Goal: Task Accomplishment & Management: Use online tool/utility

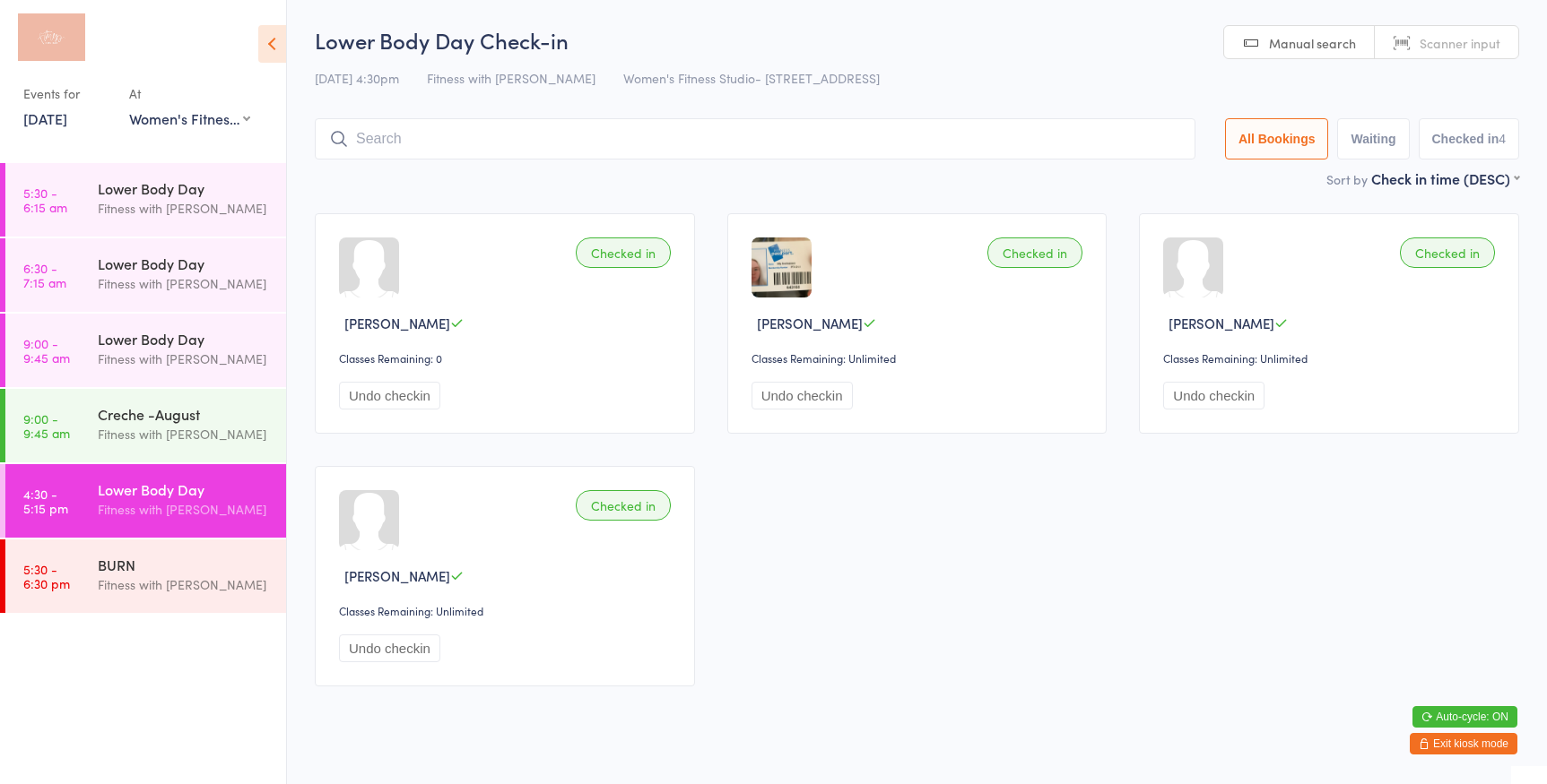
select select "0"
click at [202, 579] on div "Fitness with [PERSON_NAME]" at bounding box center [183, 586] width 173 height 21
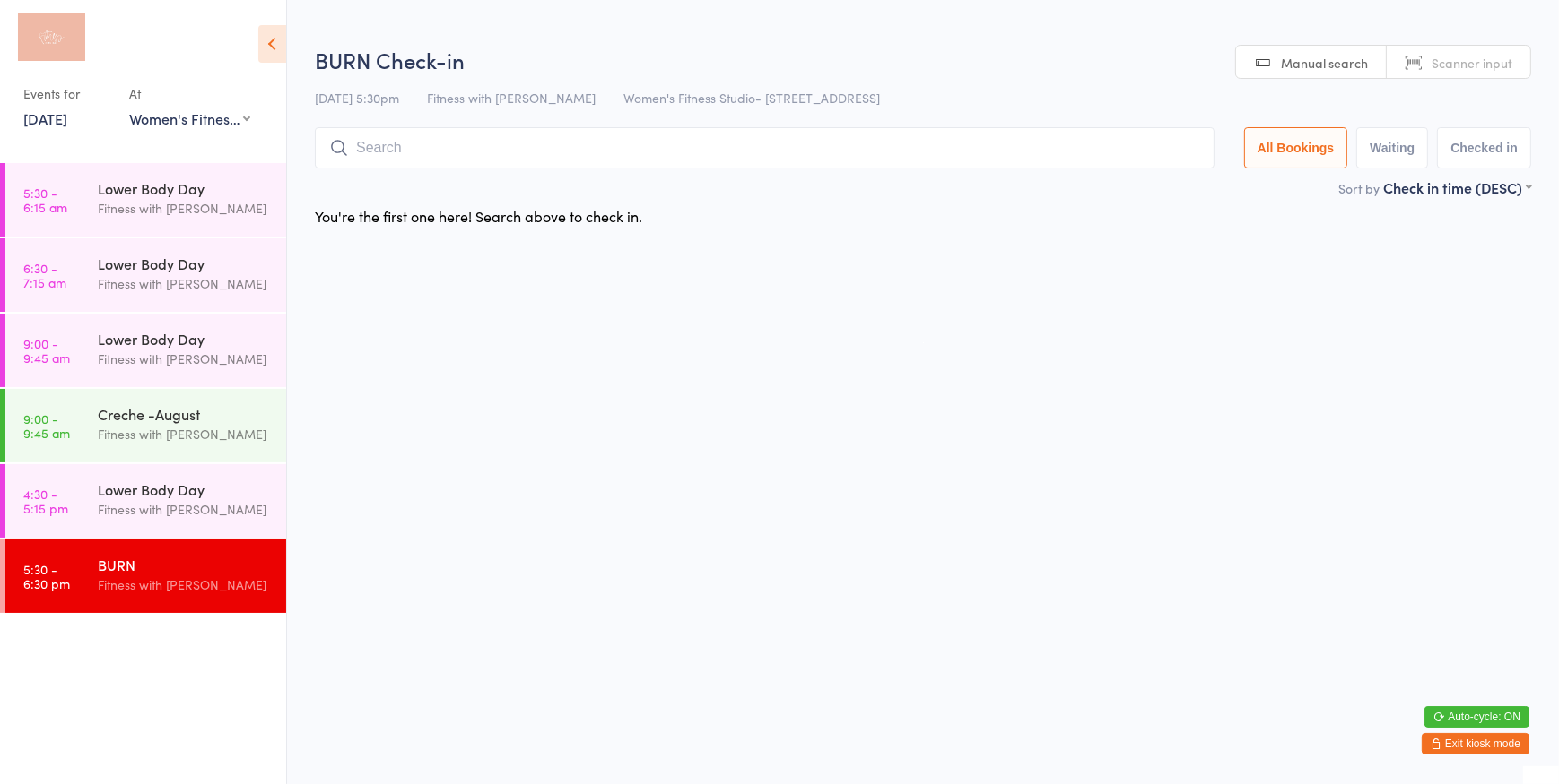
click at [1500, 48] on link "Scanner input" at bounding box center [1458, 63] width 143 height 34
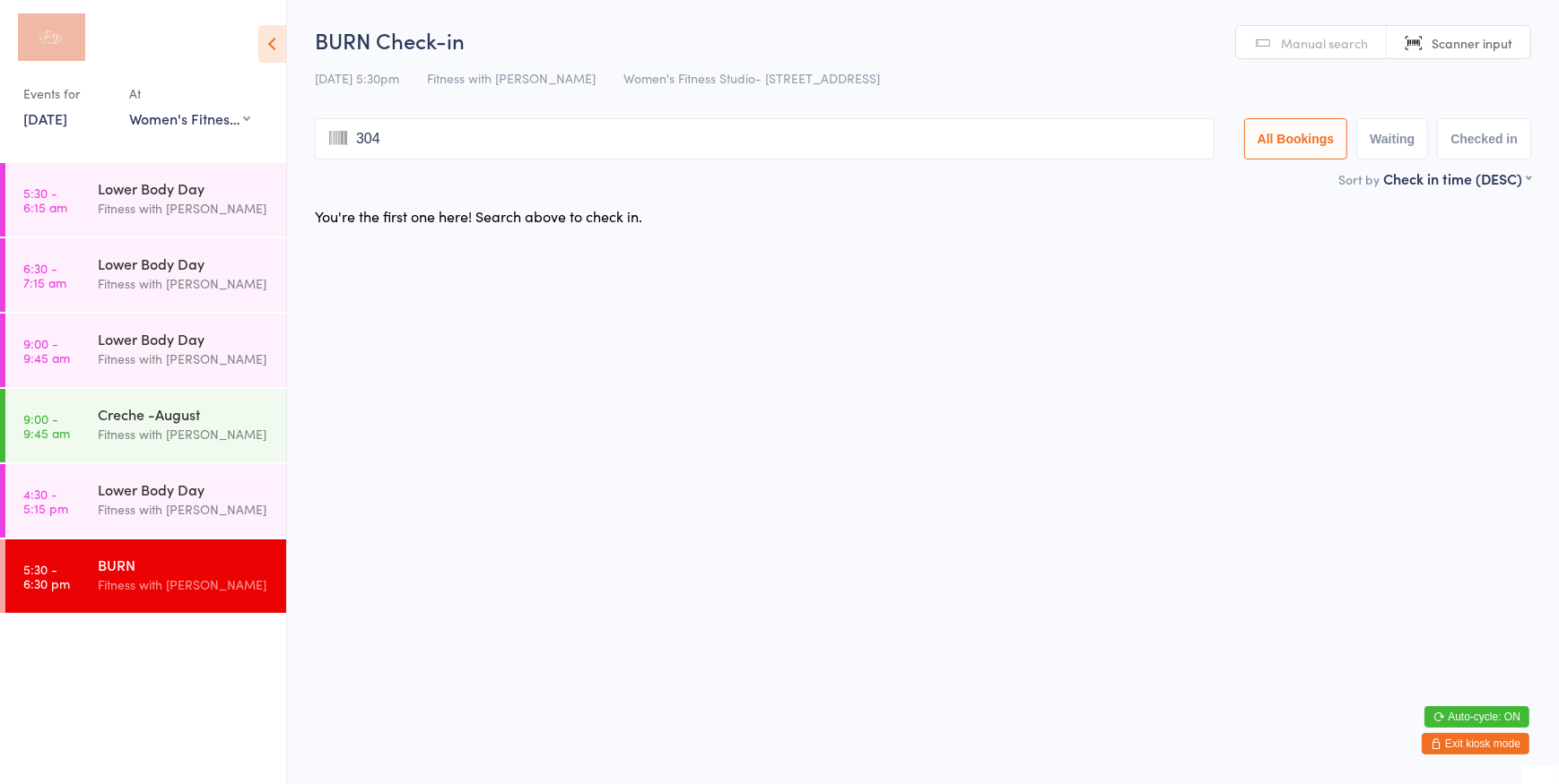
type input "3042"
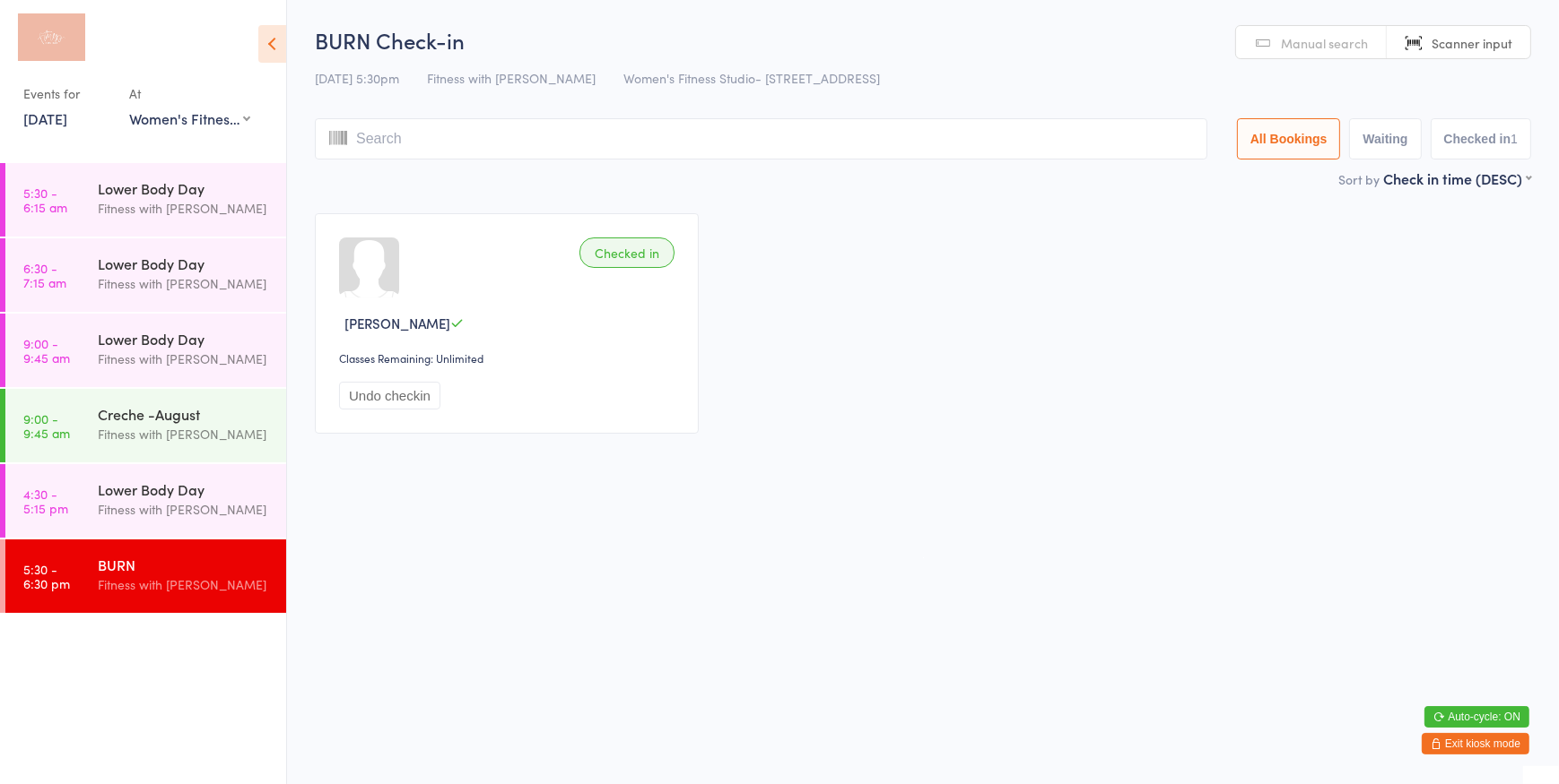
click at [1452, 36] on span "Scanner input" at bounding box center [1471, 43] width 81 height 18
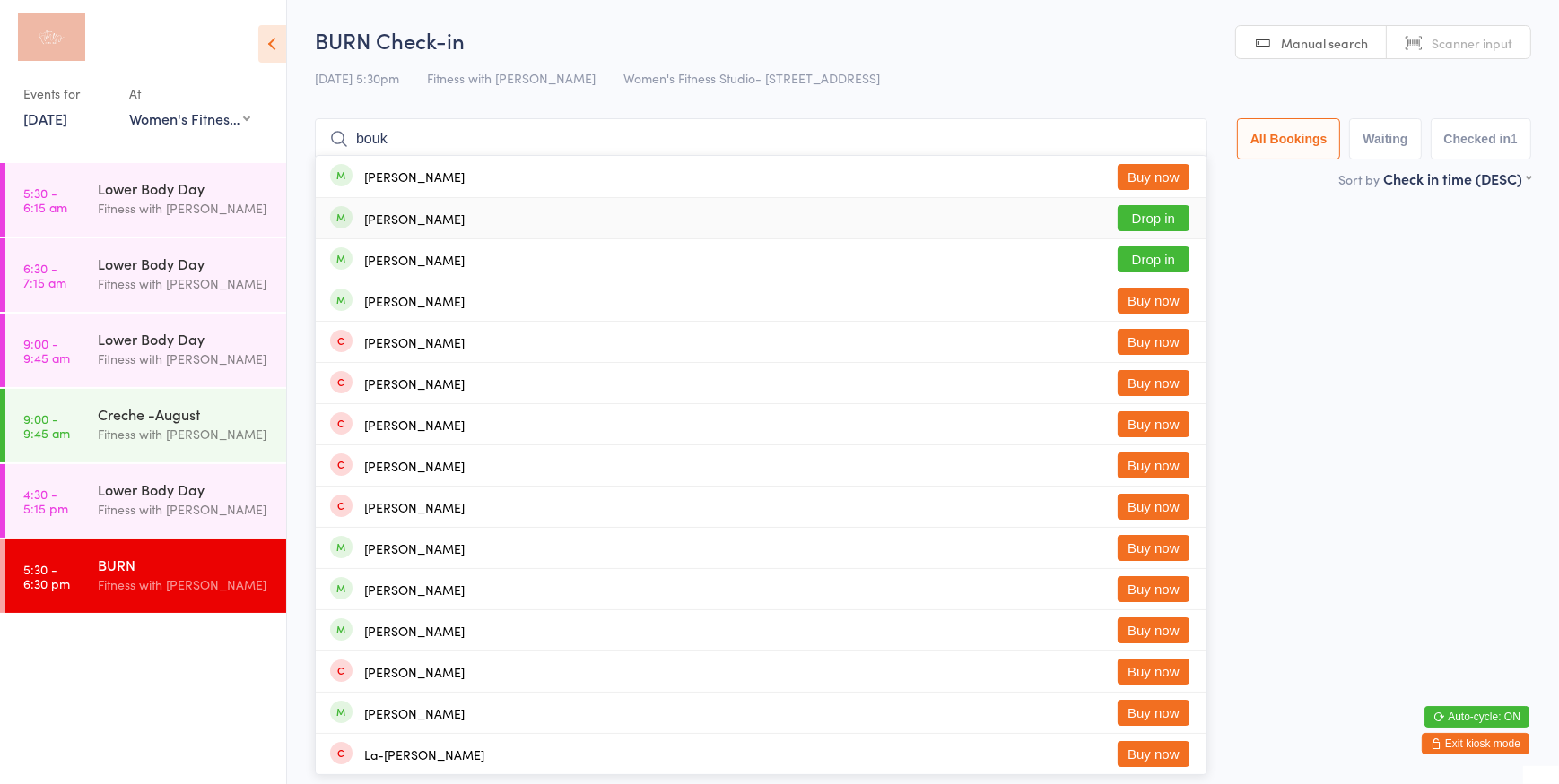
type input "bouk"
click at [1124, 214] on button "Drop in" at bounding box center [1153, 217] width 72 height 26
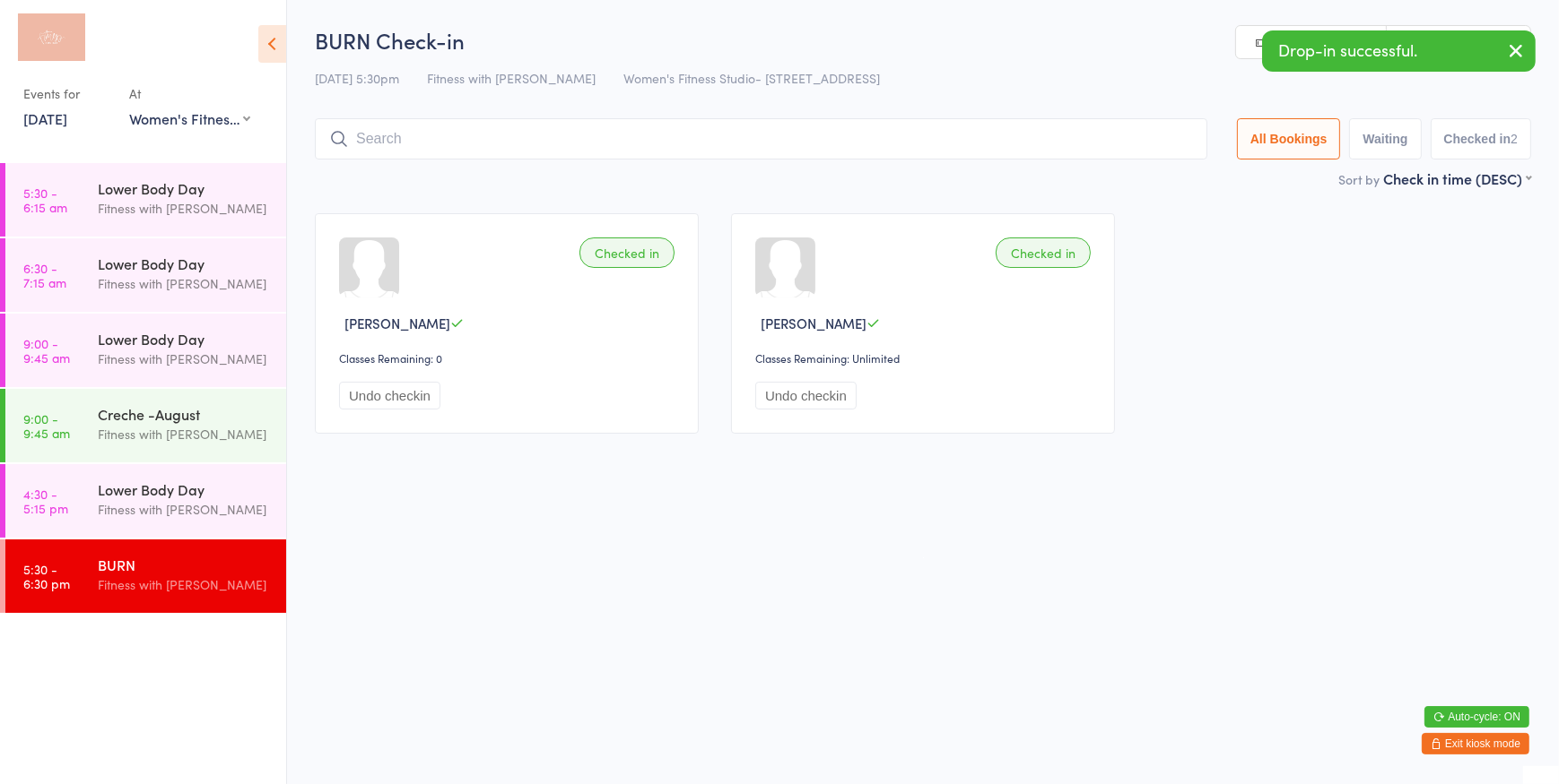
click at [1483, 29] on link "Scanner input" at bounding box center [1458, 43] width 143 height 34
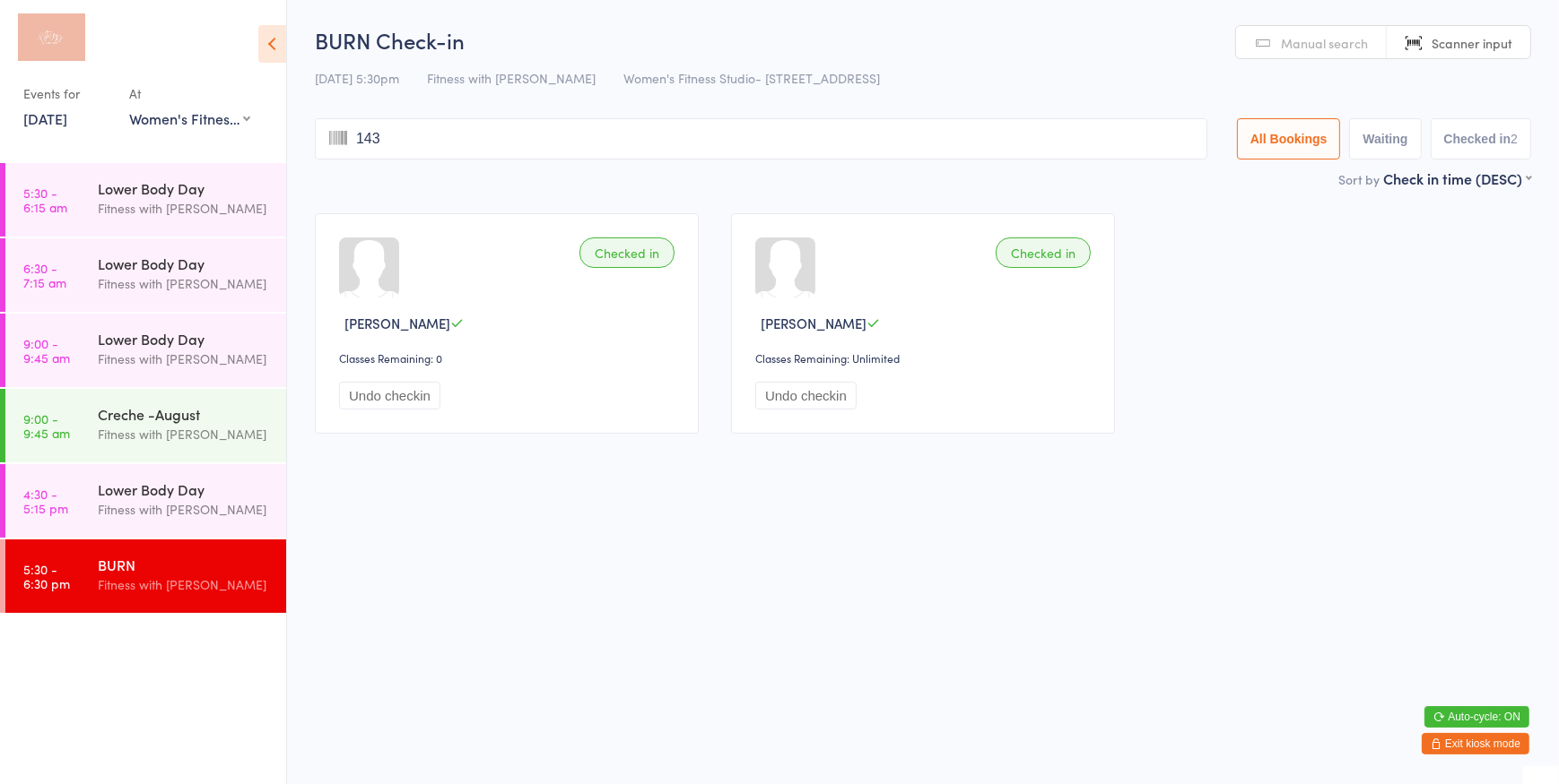
type input "1430"
type input "1431"
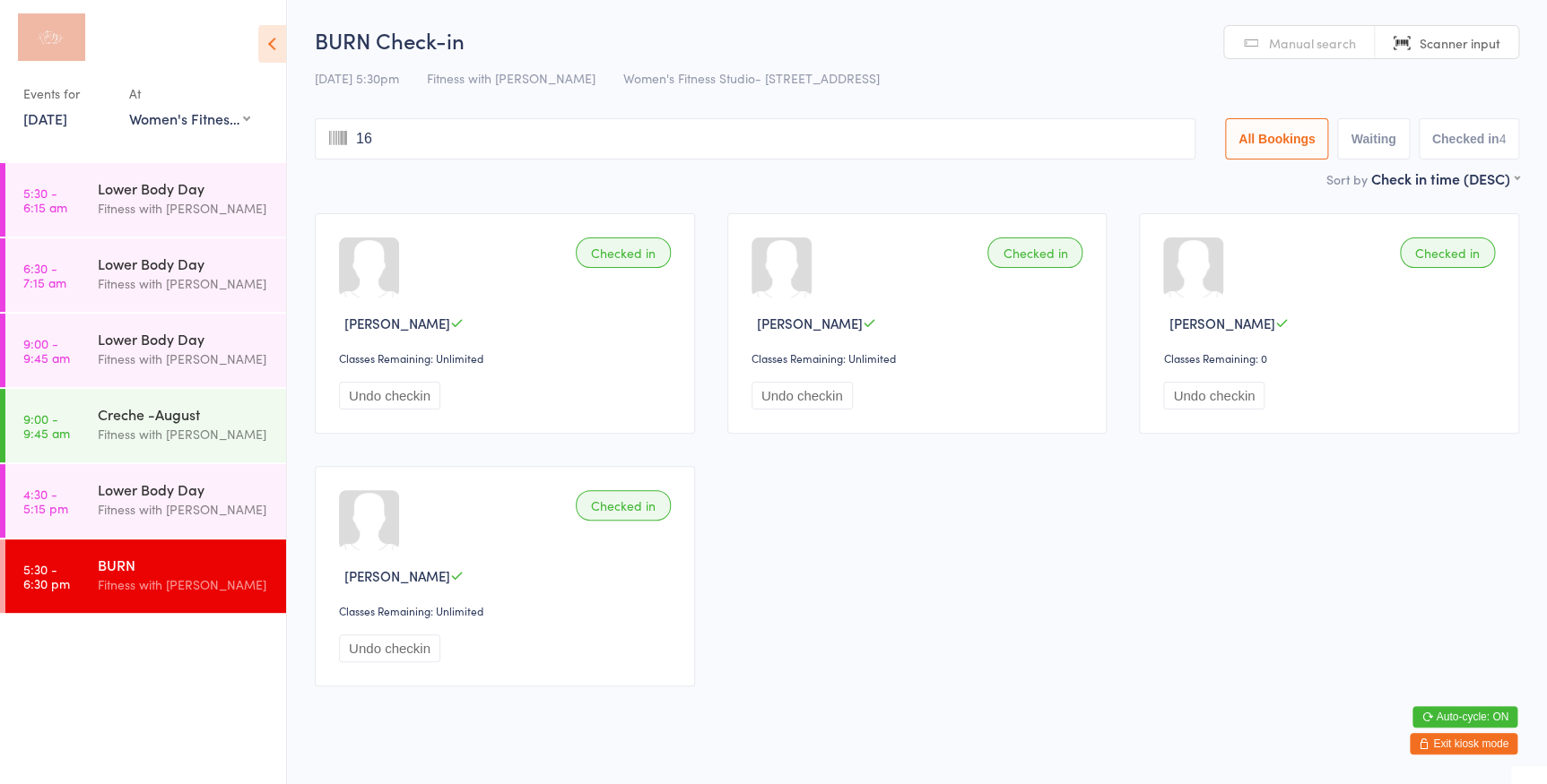
type input "162"
click at [1486, 41] on span "Scanner input" at bounding box center [1460, 43] width 81 height 18
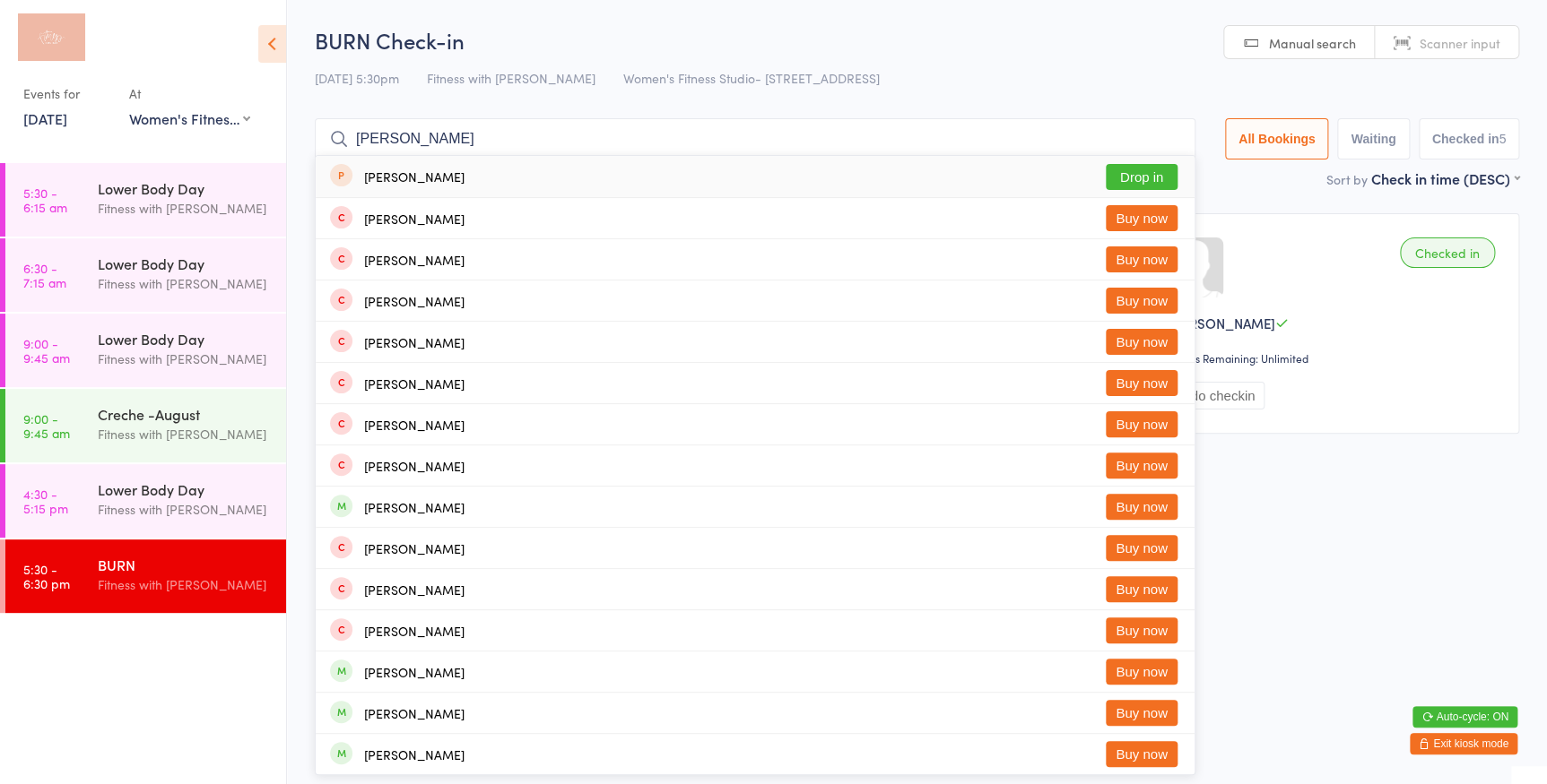
type input "[PERSON_NAME]"
click at [1139, 177] on button "Drop in" at bounding box center [1141, 176] width 72 height 26
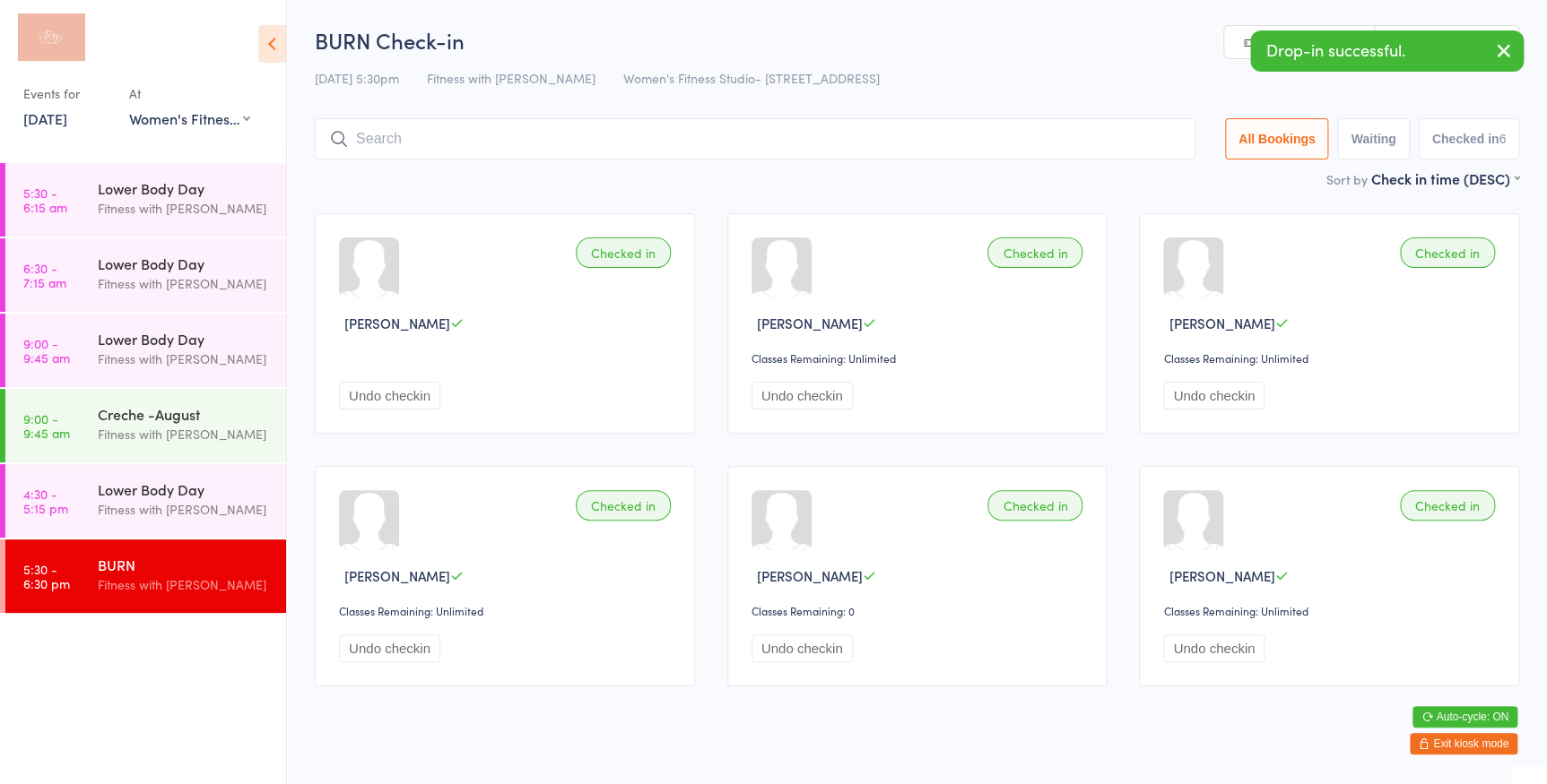
click at [1429, 29] on link "Scanner input" at bounding box center [1447, 43] width 143 height 34
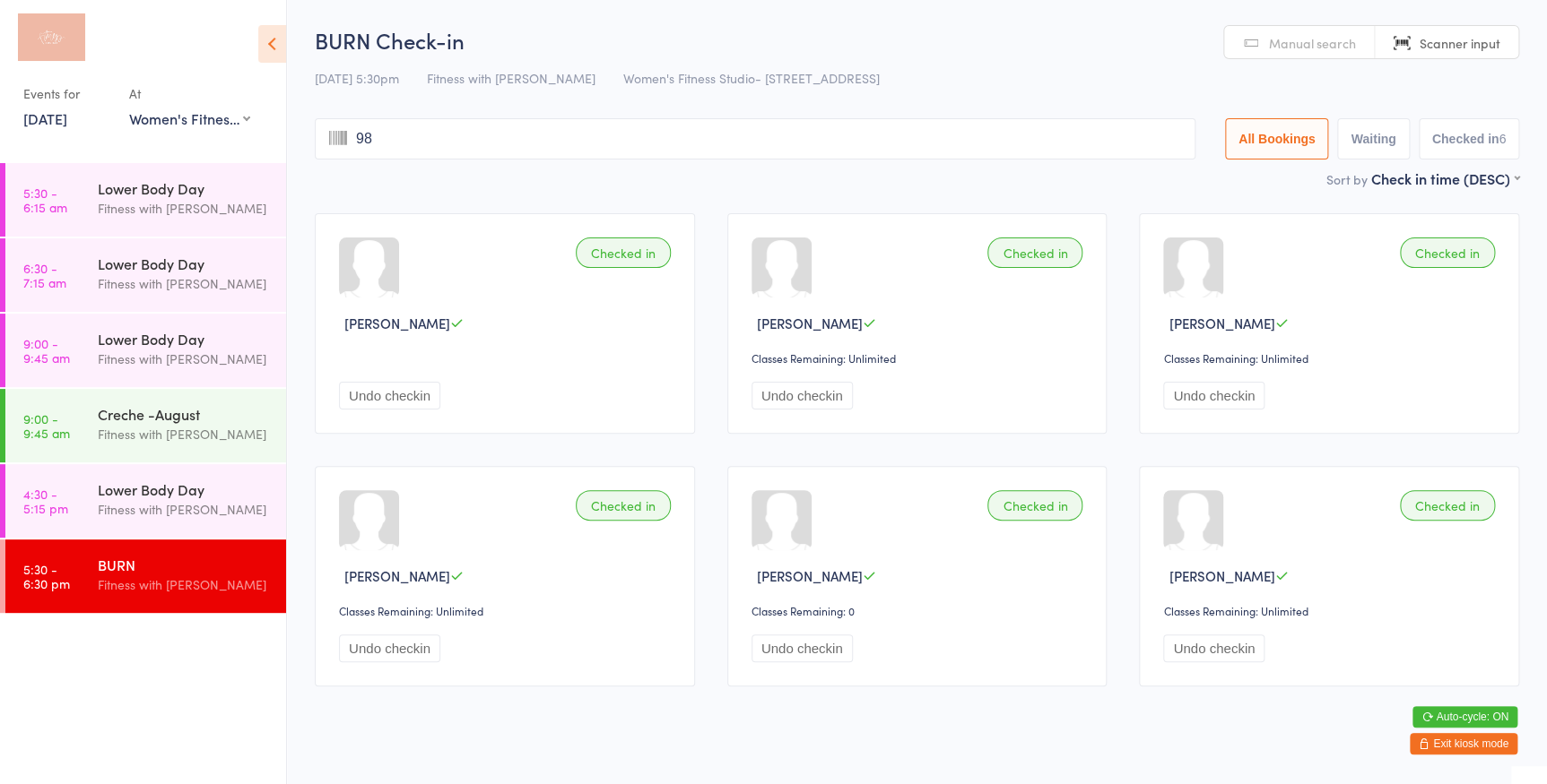
type input "983"
type input "2594"
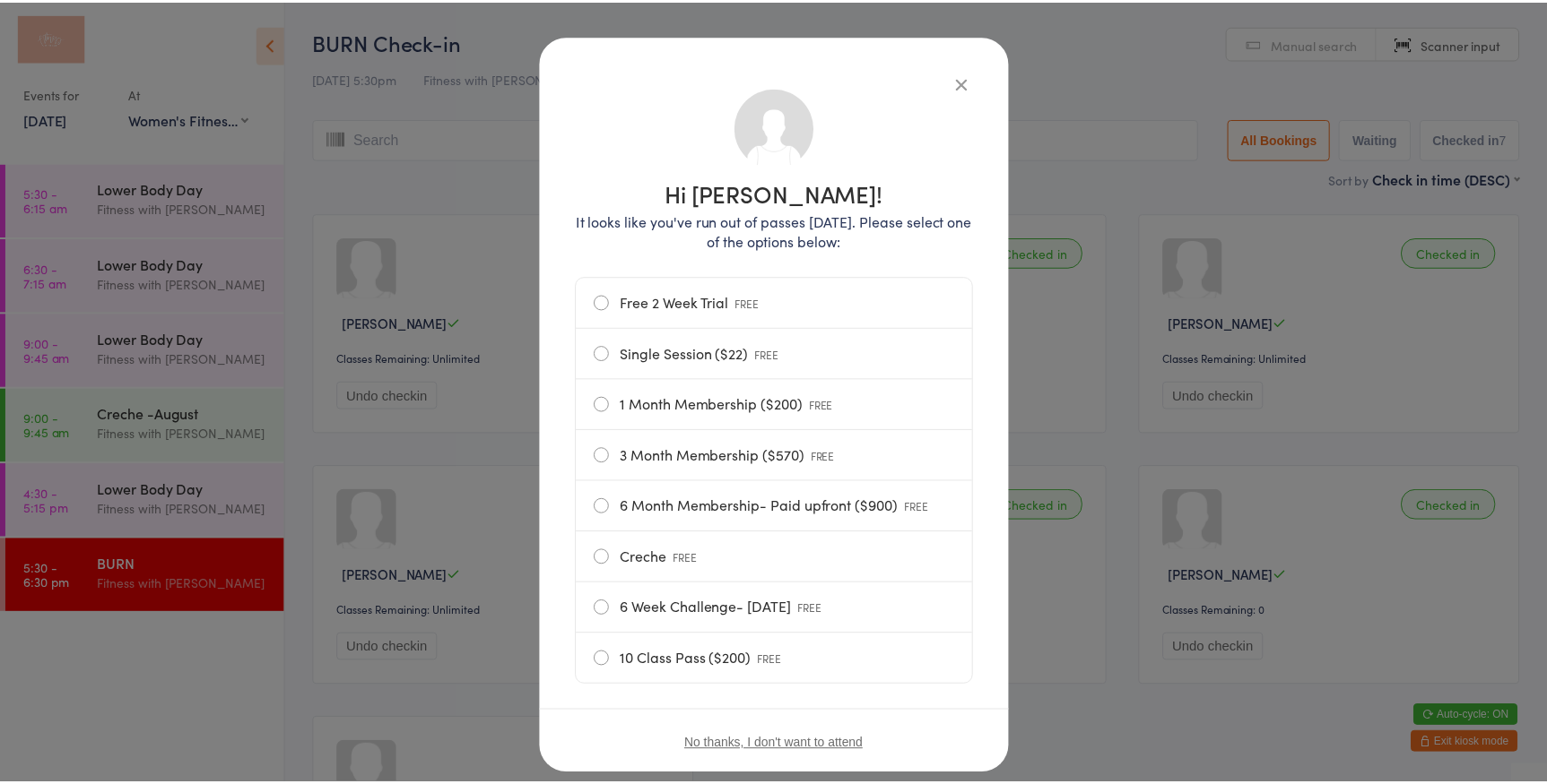
scroll to position [95, 0]
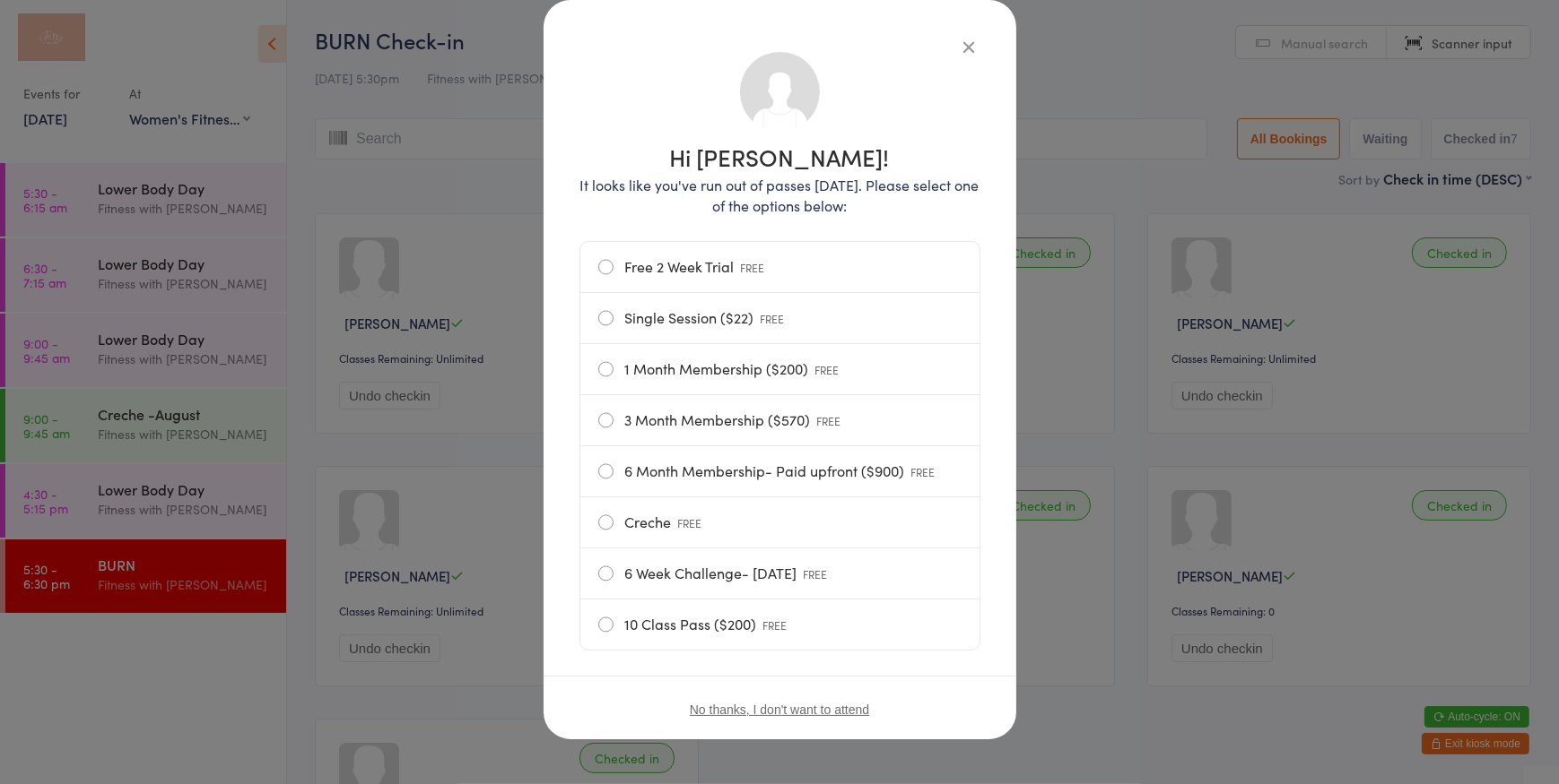
click at [961, 41] on icon "button" at bounding box center [969, 47] width 20 height 20
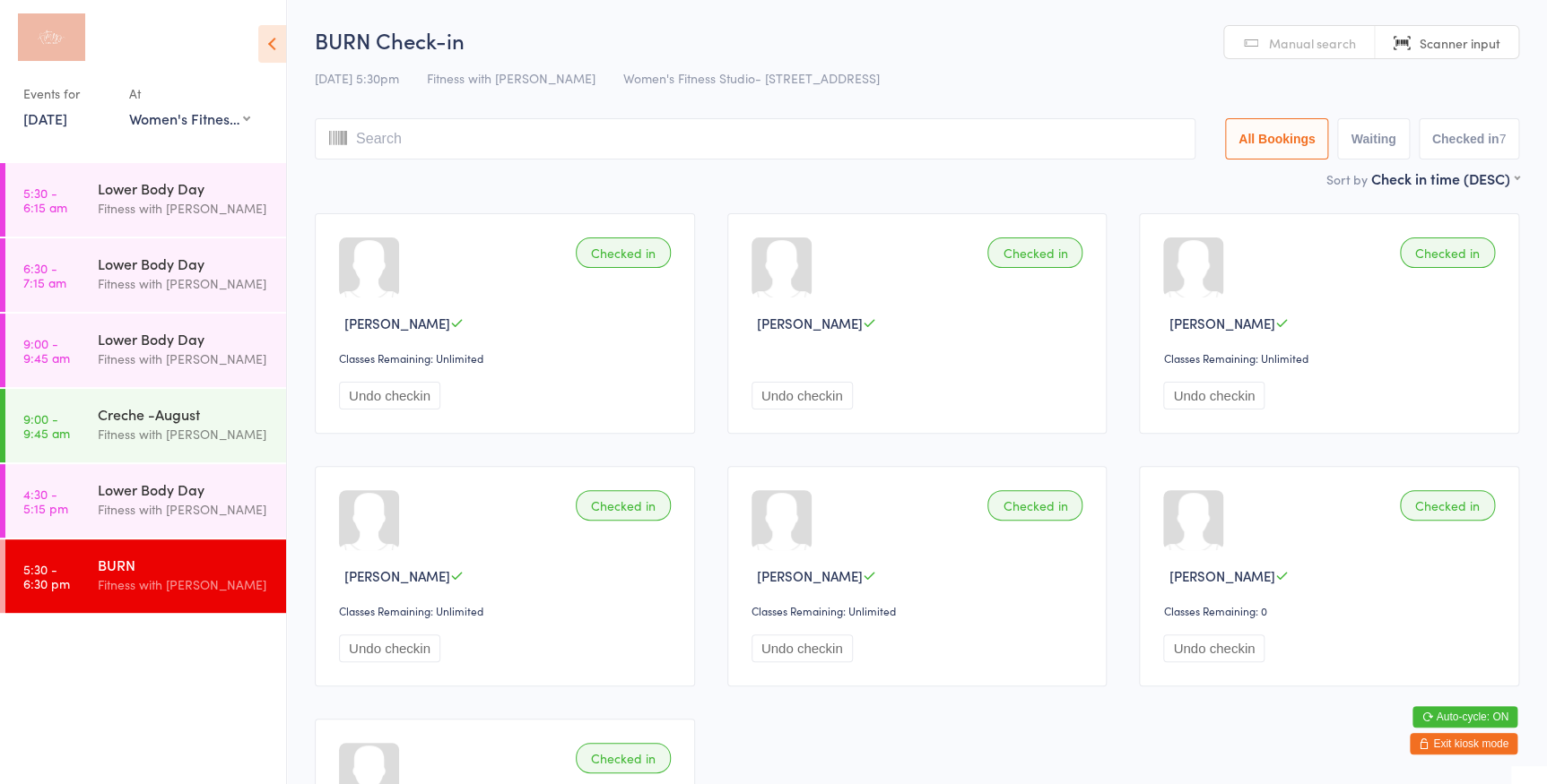
click at [1450, 52] on link "Scanner input" at bounding box center [1447, 43] width 143 height 34
click at [1087, 142] on input "search" at bounding box center [755, 138] width 881 height 41
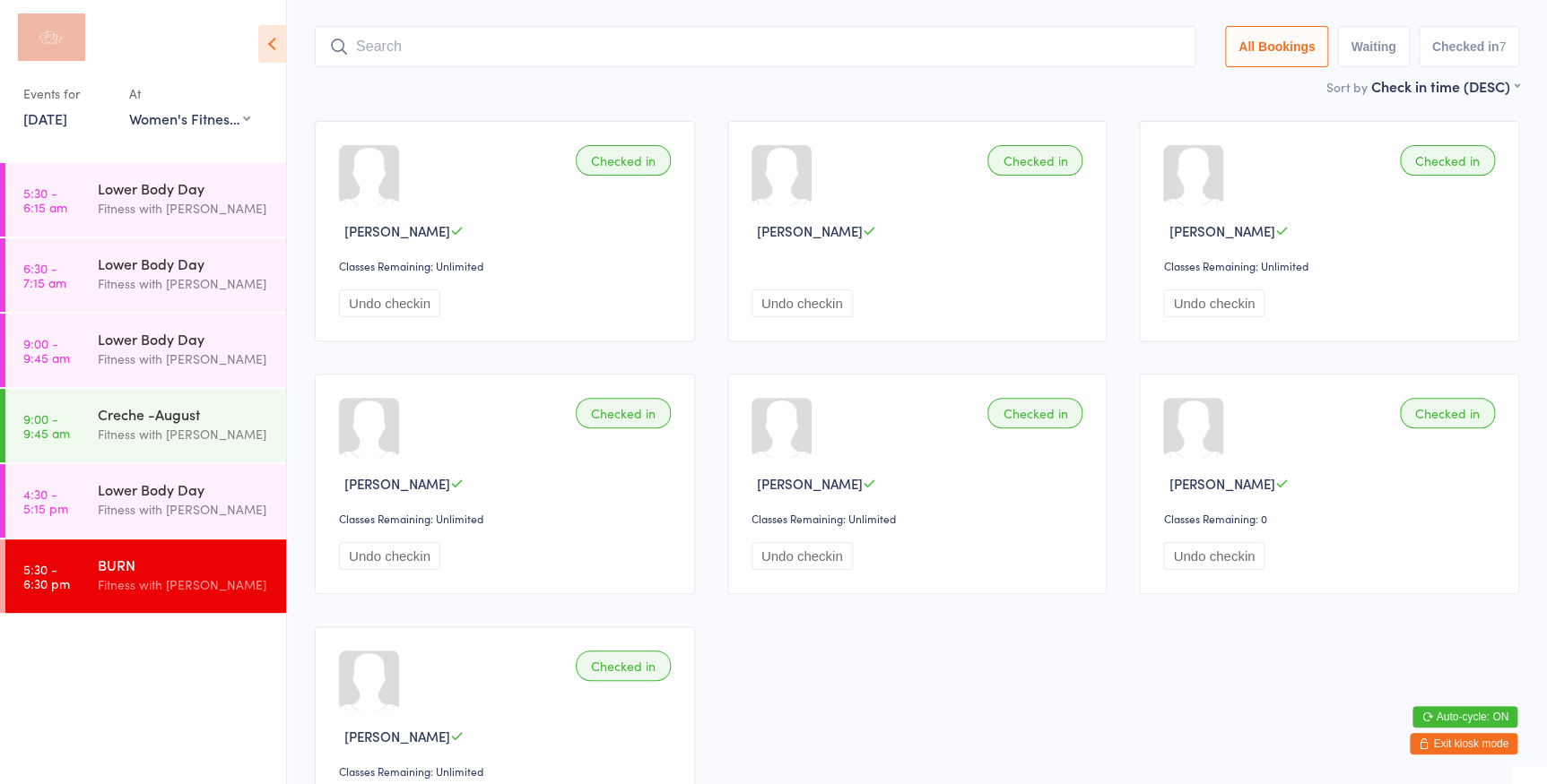
scroll to position [118, 0]
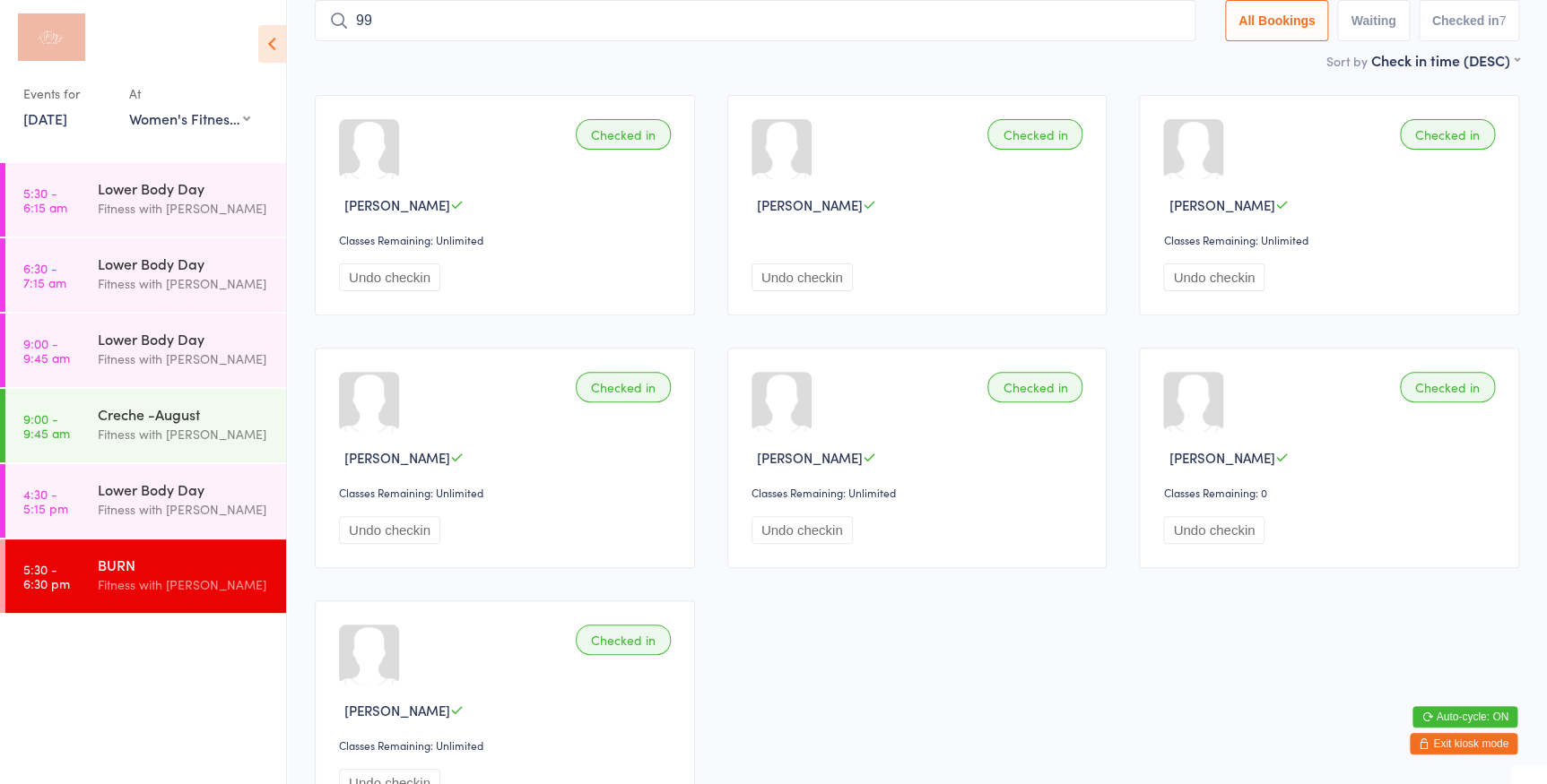
type input "9"
type input "88"
click at [1147, 54] on button "Drop in" at bounding box center [1141, 58] width 72 height 26
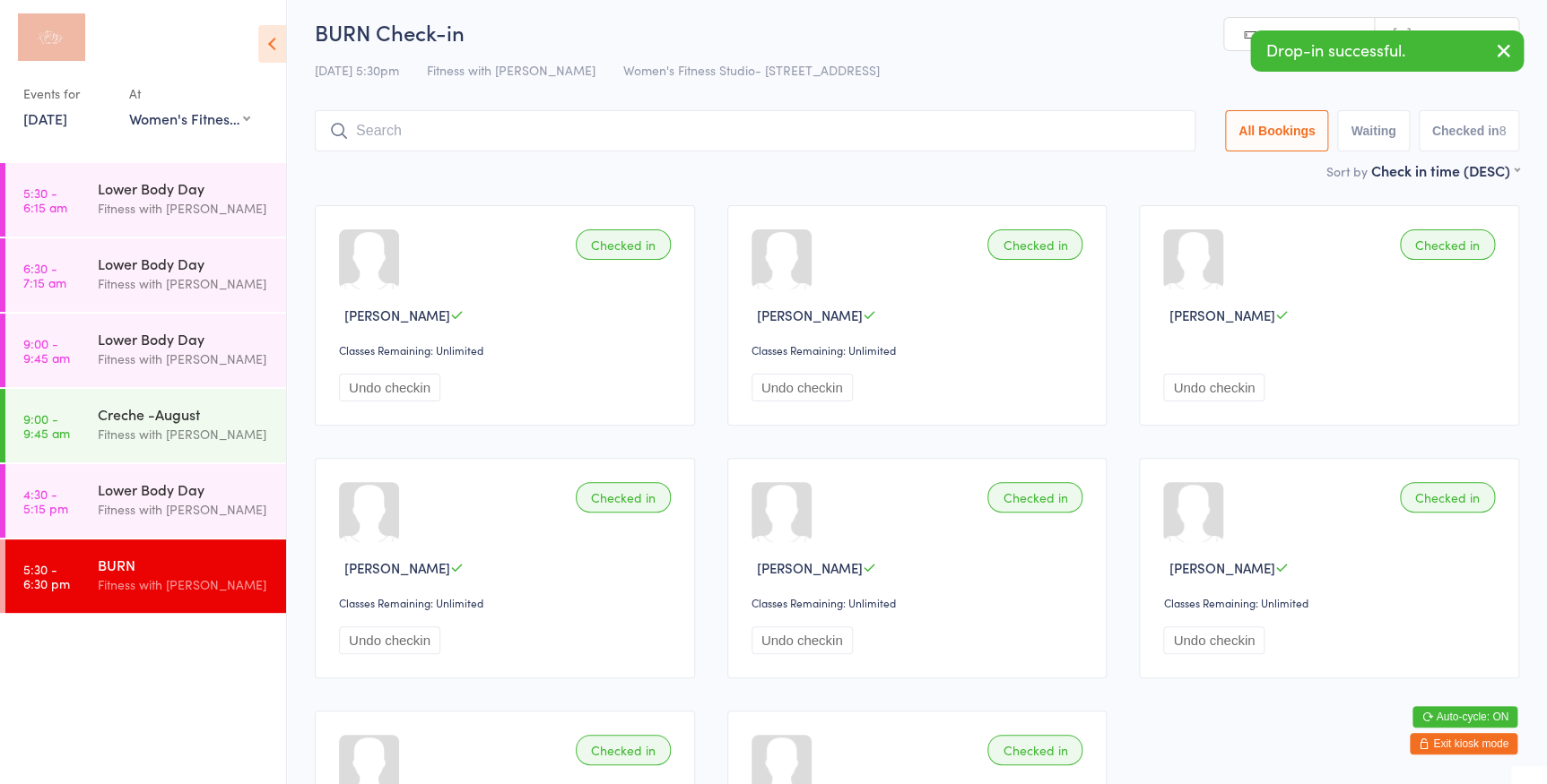
scroll to position [0, 0]
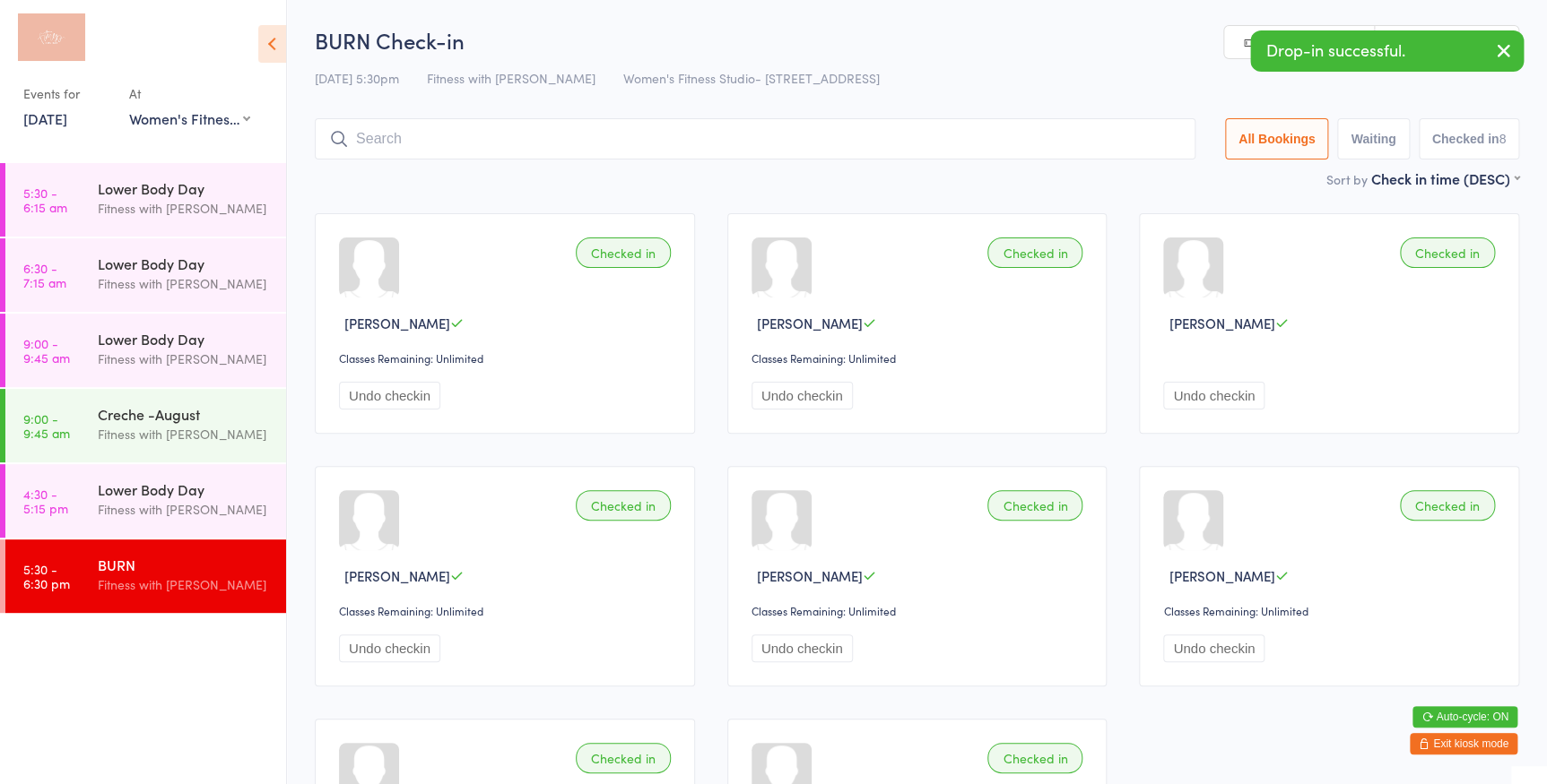
click at [1463, 23] on html "You have now entered Kiosk Mode. Members will be able to check themselves in us…" at bounding box center [773, 392] width 1547 height 784
click at [1459, 26] on link "Scanner input" at bounding box center [1447, 43] width 143 height 34
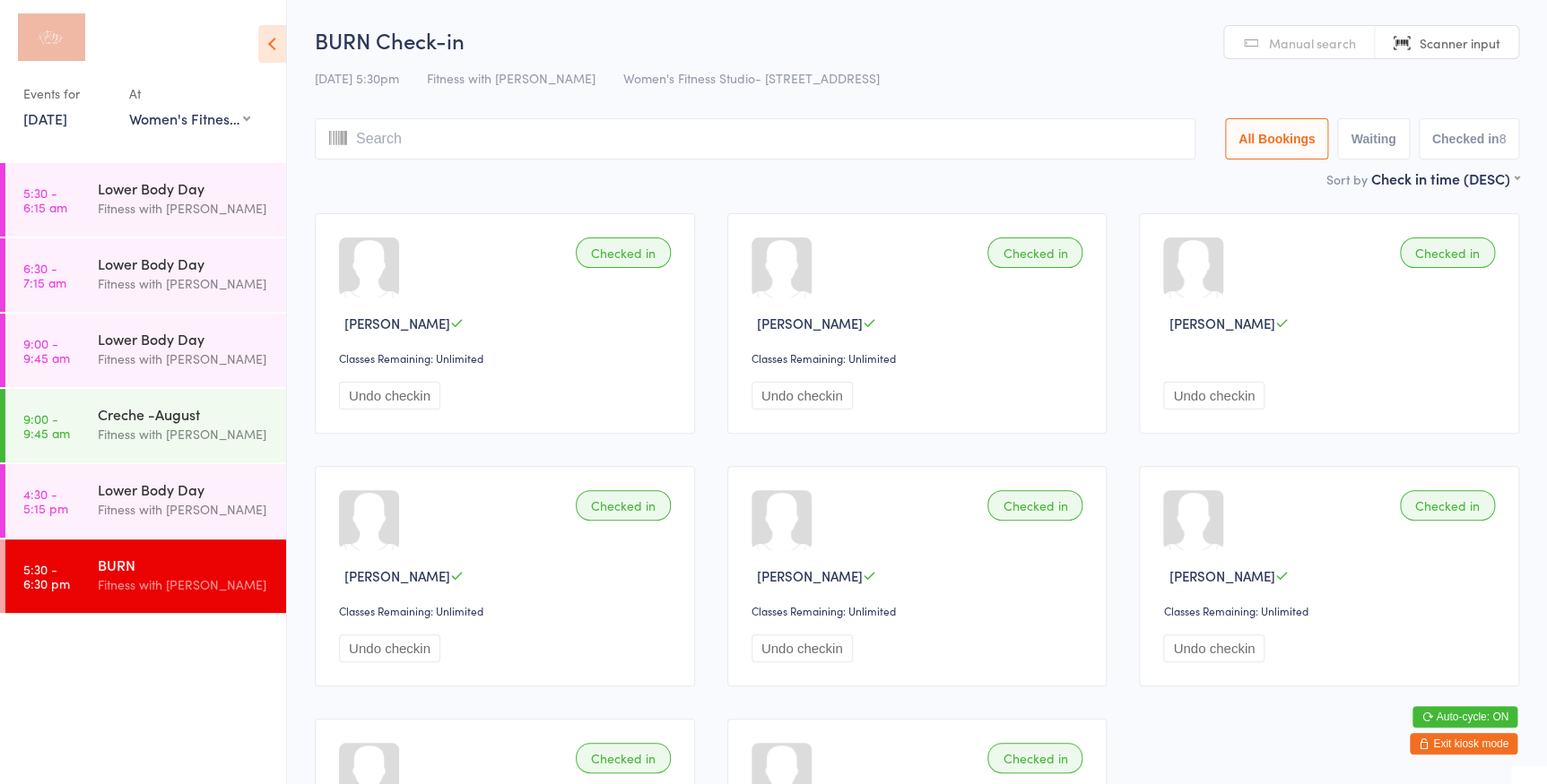
click at [1427, 42] on span "Scanner input" at bounding box center [1460, 43] width 81 height 18
type input "3070"
click at [1438, 36] on span "Scanner input" at bounding box center [1460, 43] width 81 height 18
click at [1064, 144] on input "search" at bounding box center [755, 138] width 881 height 41
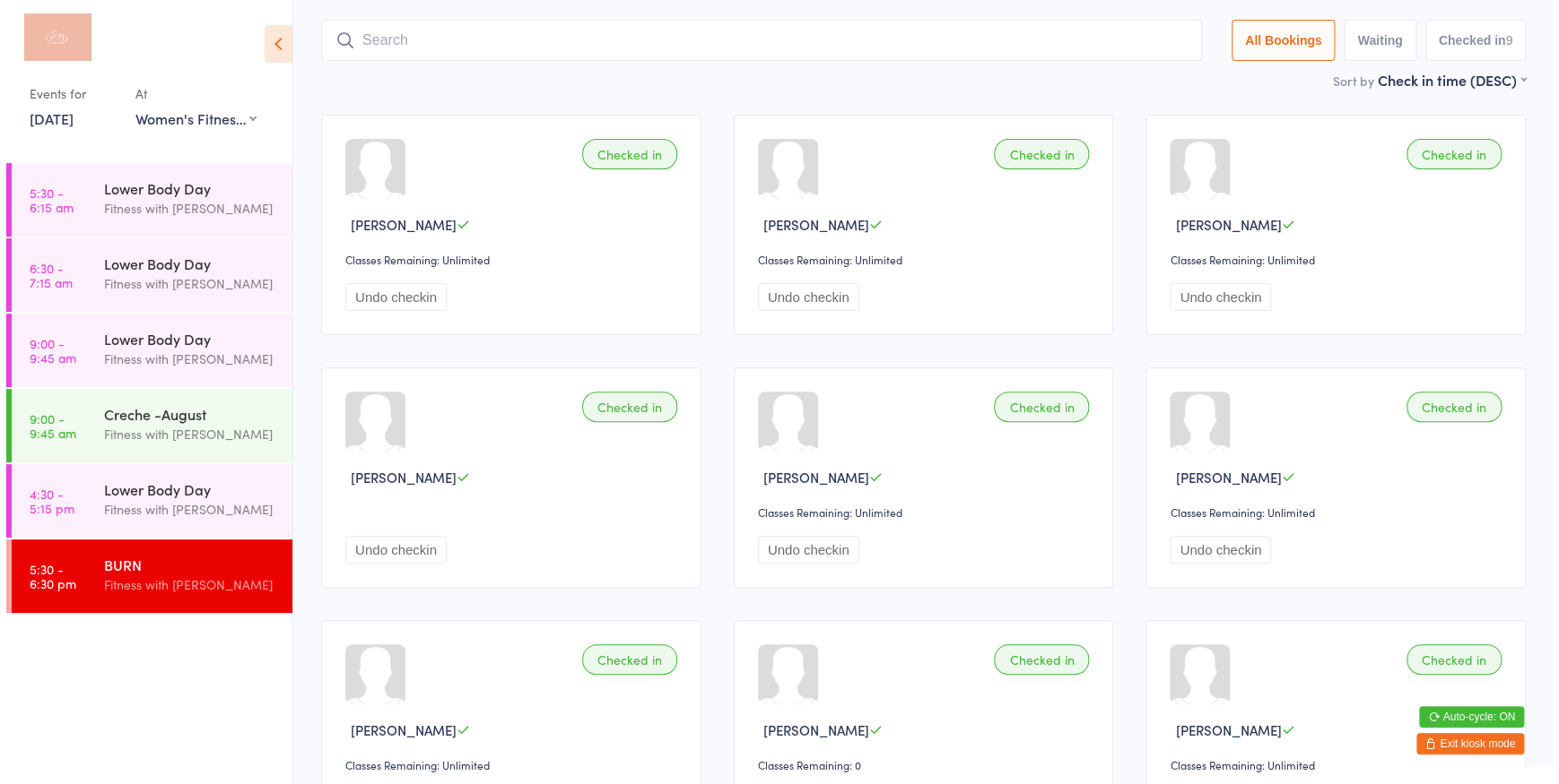
scroll to position [118, 0]
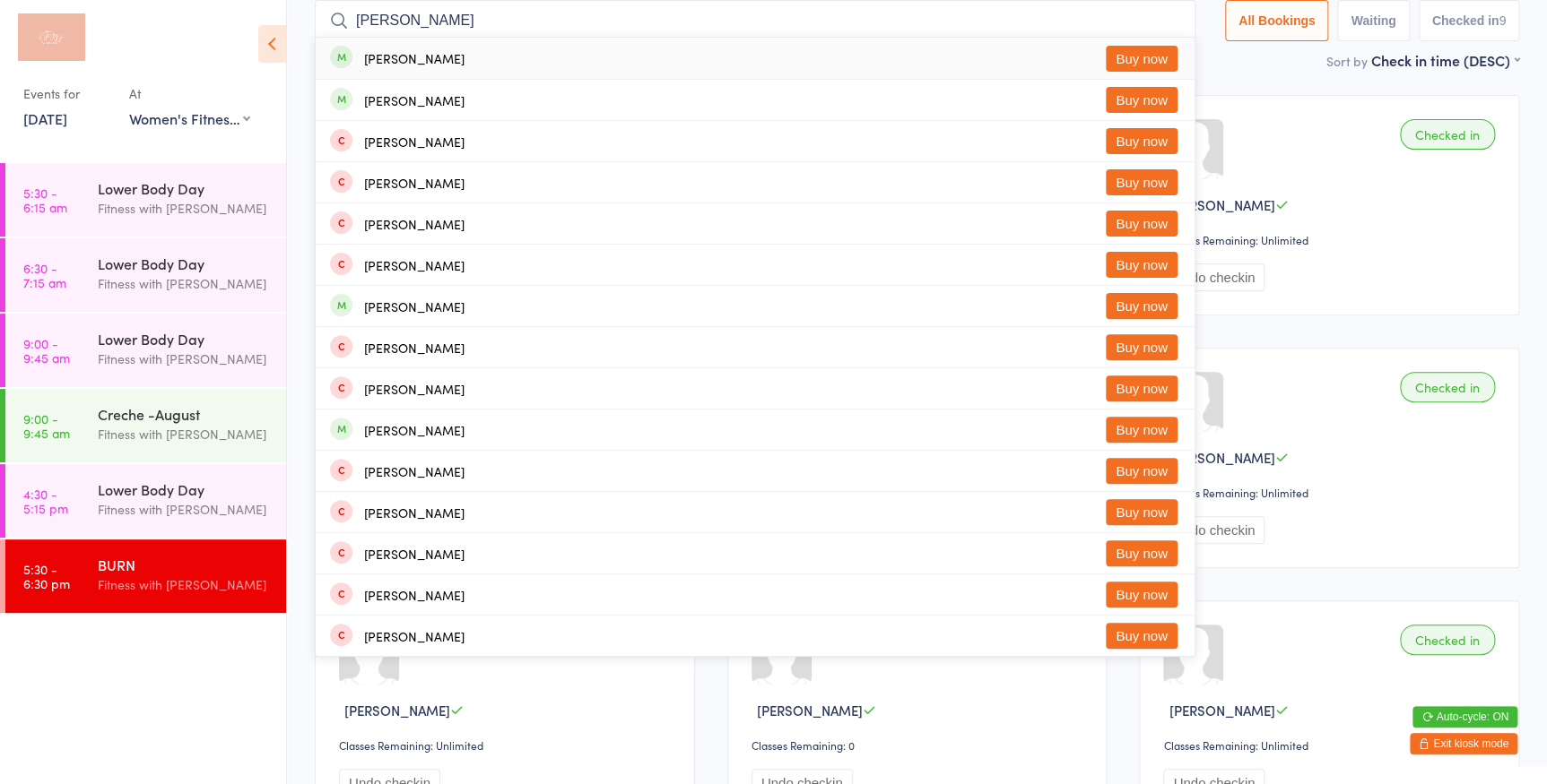
type input "[PERSON_NAME]"
click at [1125, 52] on button "Buy now" at bounding box center [1141, 58] width 72 height 26
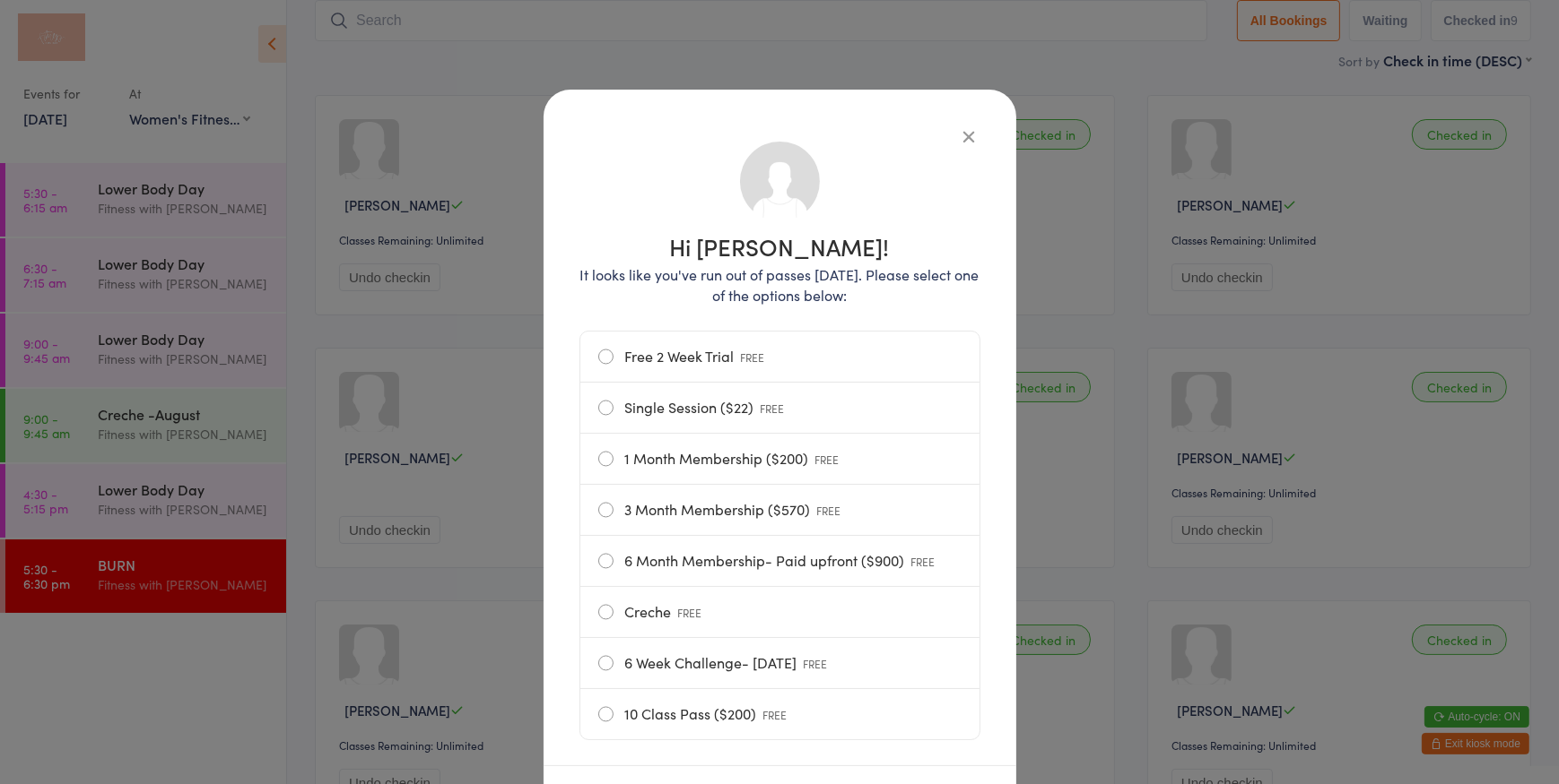
click at [729, 411] on label "Single Session ($22) FREE" at bounding box center [780, 407] width 364 height 51
click at [0, 0] on input "Single Session ($22) FREE" at bounding box center [0, 0] width 0 height 0
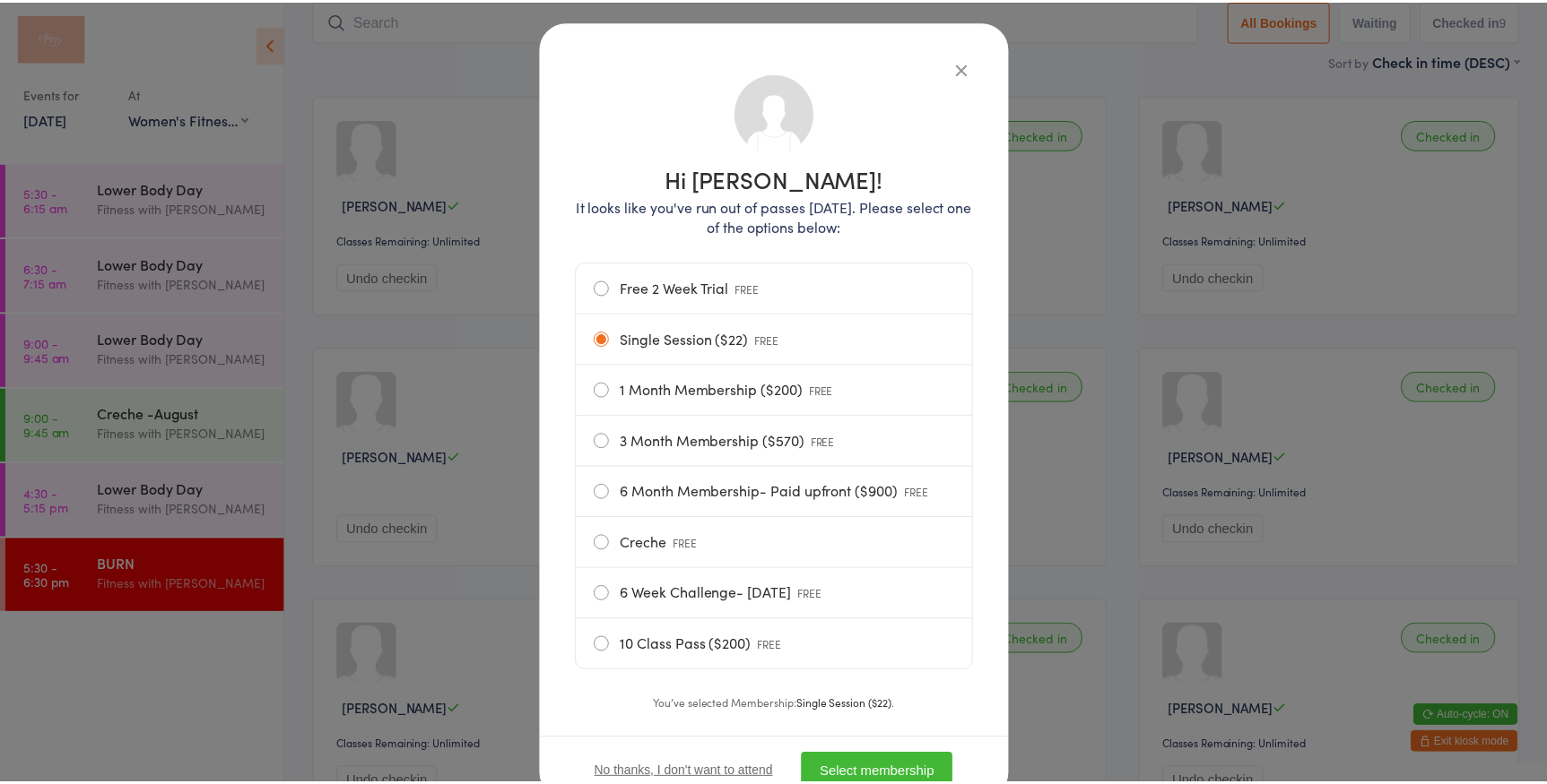
scroll to position [137, 0]
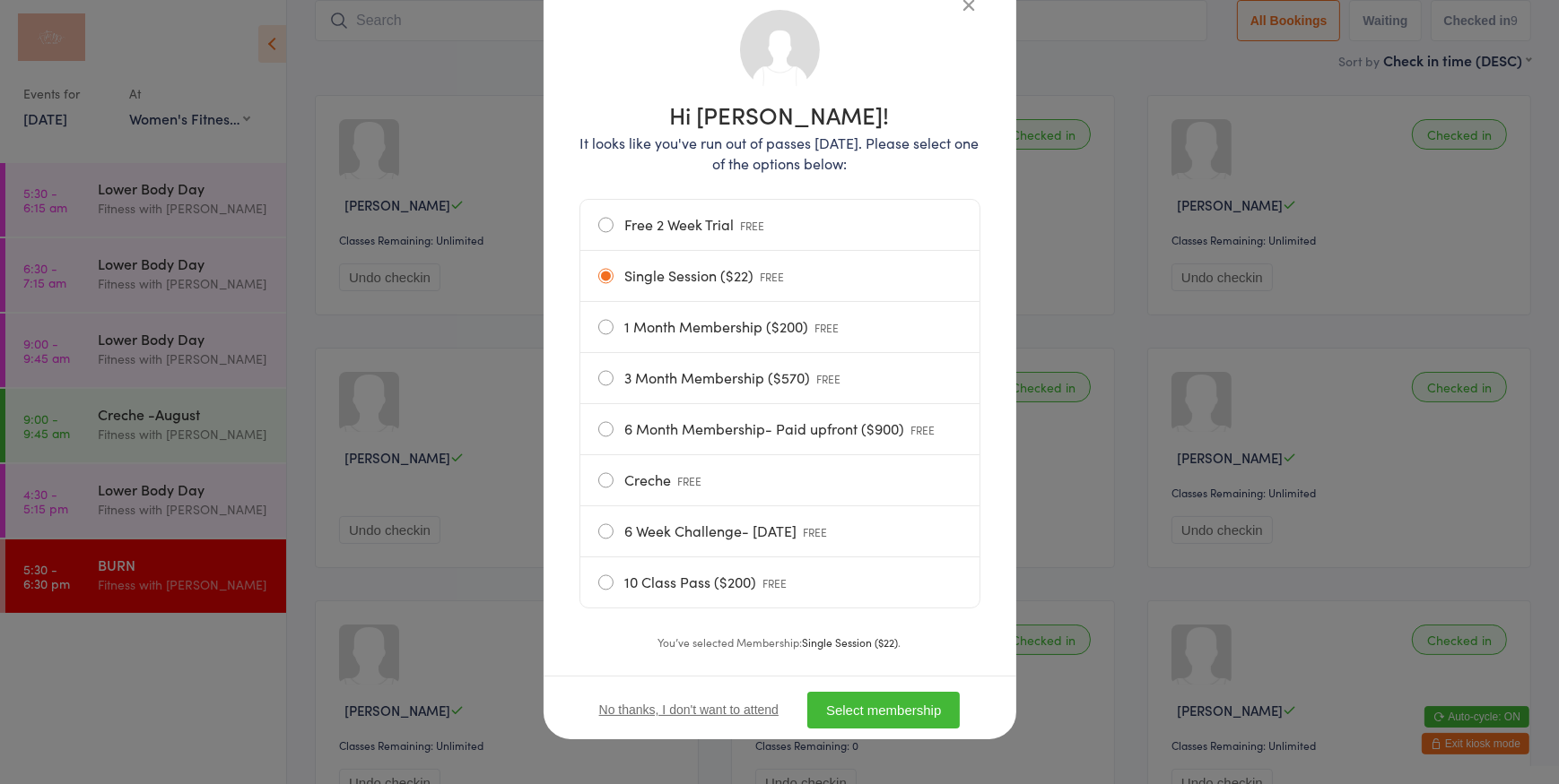
click at [922, 711] on button "Select membership" at bounding box center [883, 711] width 153 height 37
